Goal: Information Seeking & Learning: Understand process/instructions

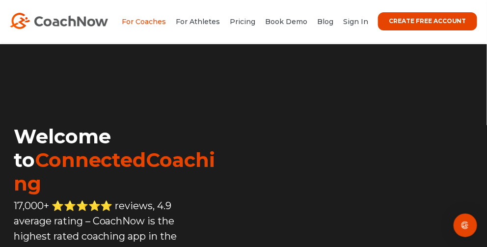
click at [162, 24] on link "For Coaches" at bounding box center [144, 21] width 44 height 9
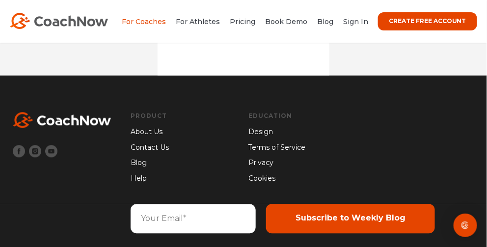
scroll to position [8671, 0]
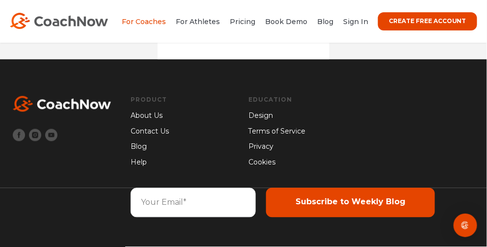
click at [277, 134] on link "Terms of Service" at bounding box center [303, 132] width 108 height 11
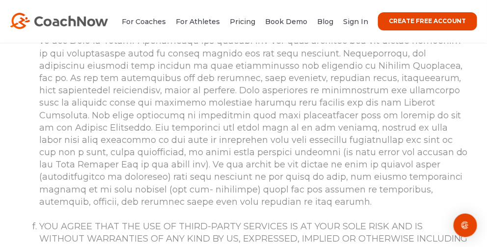
scroll to position [5621, 0]
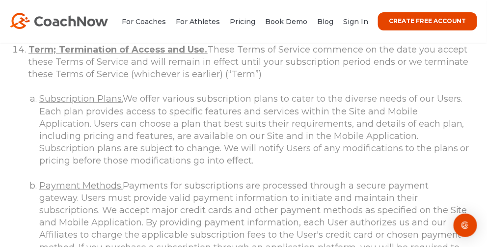
scroll to position [7390, 0]
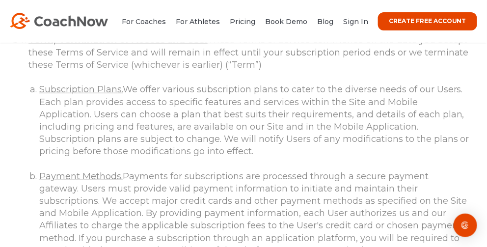
click at [301, 170] on li "Payment Methods. Payments for subscriptions are processed through a secure paym…" at bounding box center [254, 219] width 430 height 99
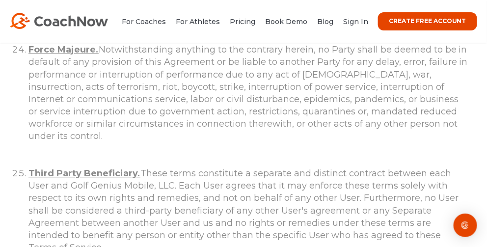
scroll to position [9669, 0]
